Goal: Information Seeking & Learning: Learn about a topic

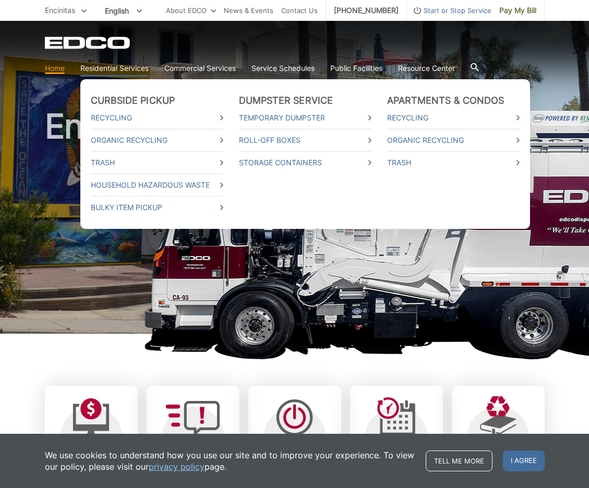
click at [115, 68] on link "Residential Services" at bounding box center [114, 68] width 68 height 11
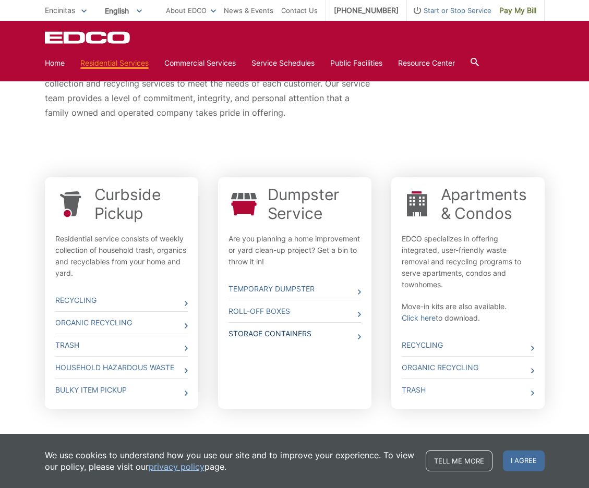
scroll to position [267, 0]
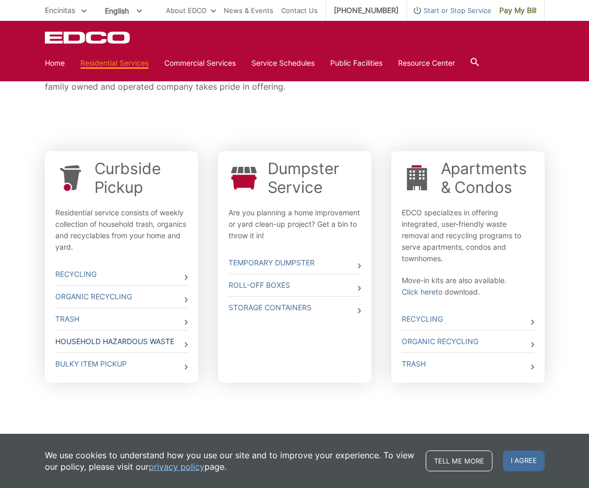
click at [104, 341] on link "Household Hazardous Waste" at bounding box center [121, 342] width 133 height 22
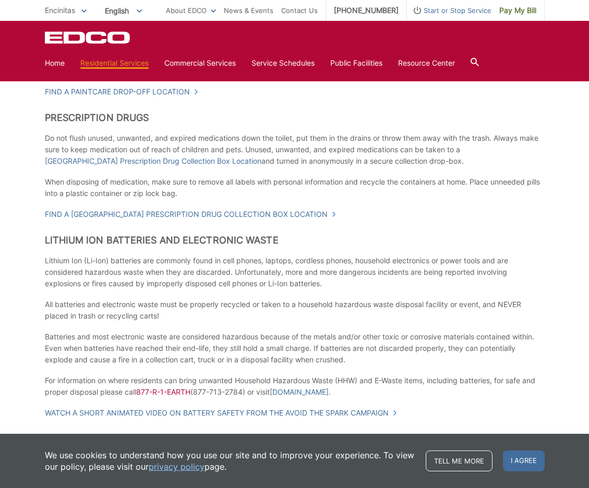
scroll to position [870, 0]
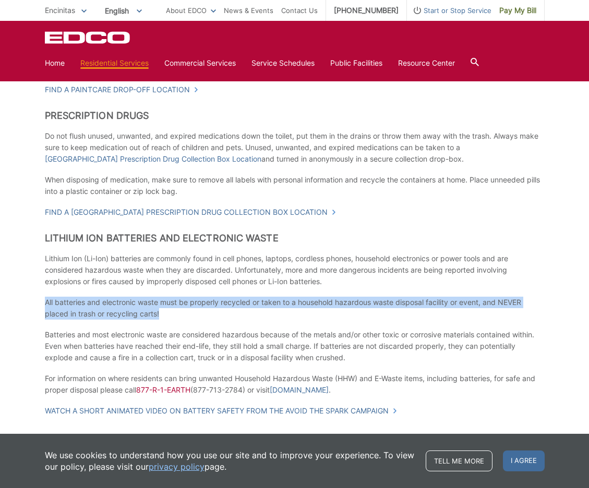
drag, startPoint x: 330, startPoint y: 316, endPoint x: 321, endPoint y: 293, distance: 24.1
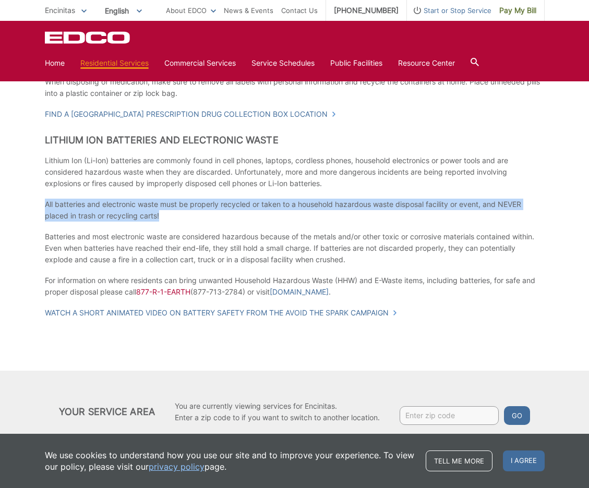
scroll to position [928, 0]
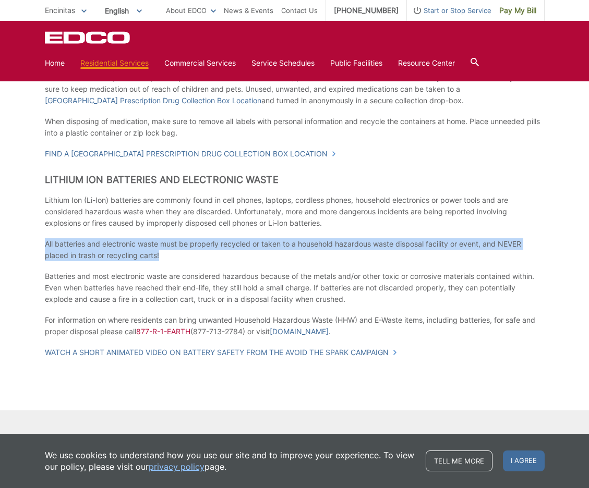
click at [338, 252] on p "All batteries and electronic waste must be properly recycled or taken to a hous…" at bounding box center [295, 249] width 500 height 23
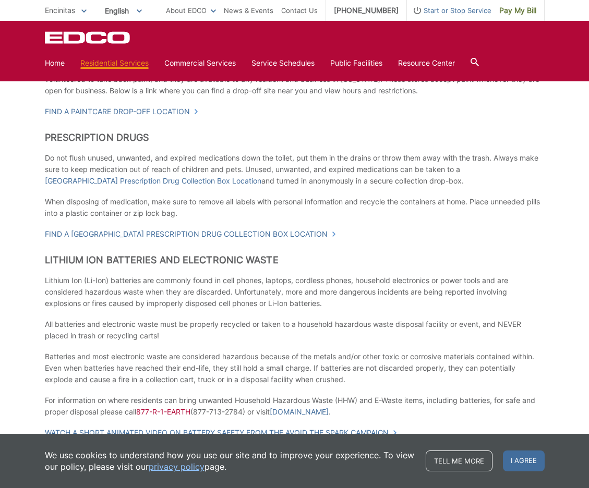
scroll to position [881, 0]
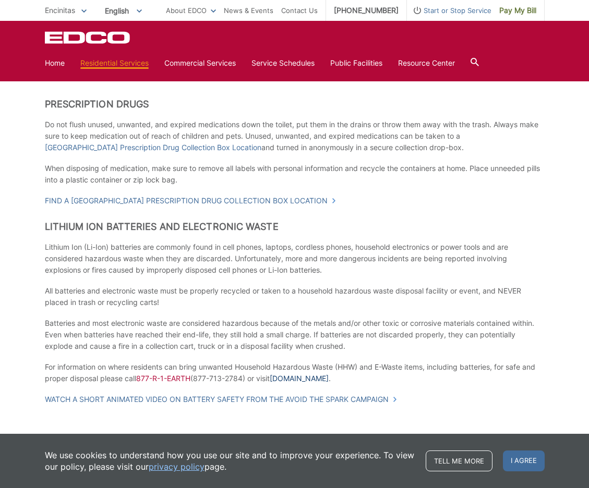
click at [309, 380] on link "[DOMAIN_NAME]" at bounding box center [299, 378] width 59 height 11
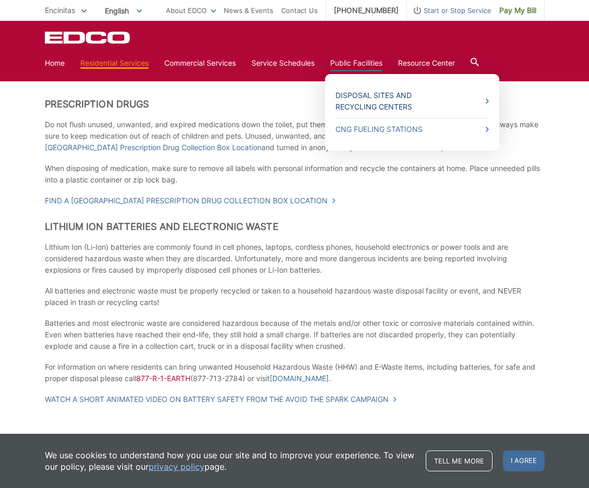
click at [367, 94] on link "Disposal Sites and Recycling Centers" at bounding box center [412, 101] width 153 height 23
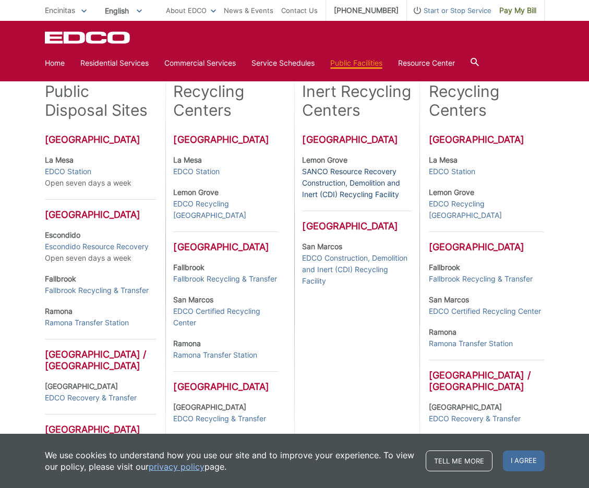
scroll to position [294, 0]
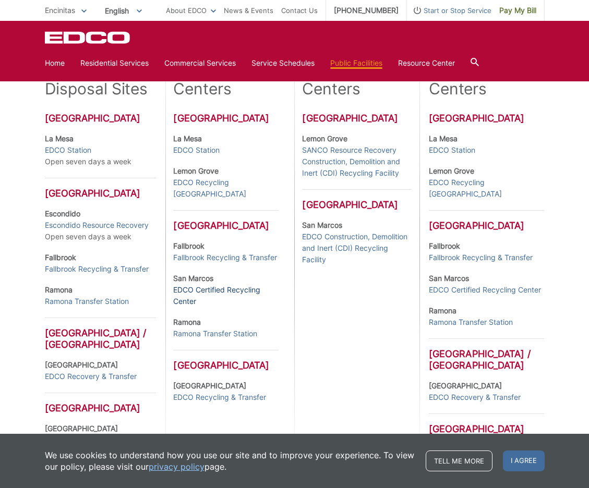
click at [197, 302] on link "EDCO Certified Recycling Center" at bounding box center [225, 295] width 105 height 23
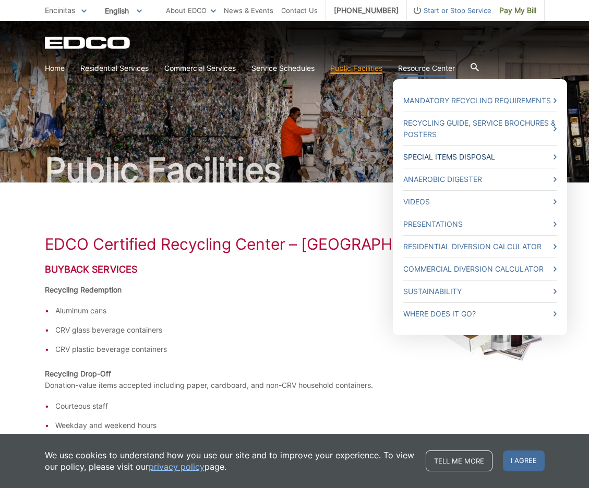
click at [435, 161] on link "Special Items Disposal" at bounding box center [479, 156] width 153 height 11
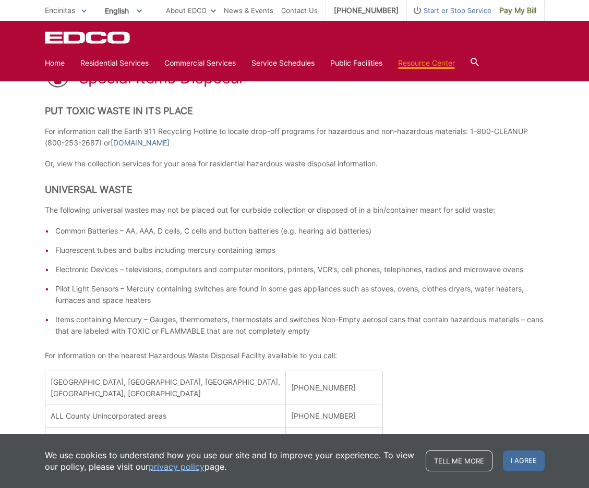
scroll to position [188, 0]
